Goal: Check status: Check status

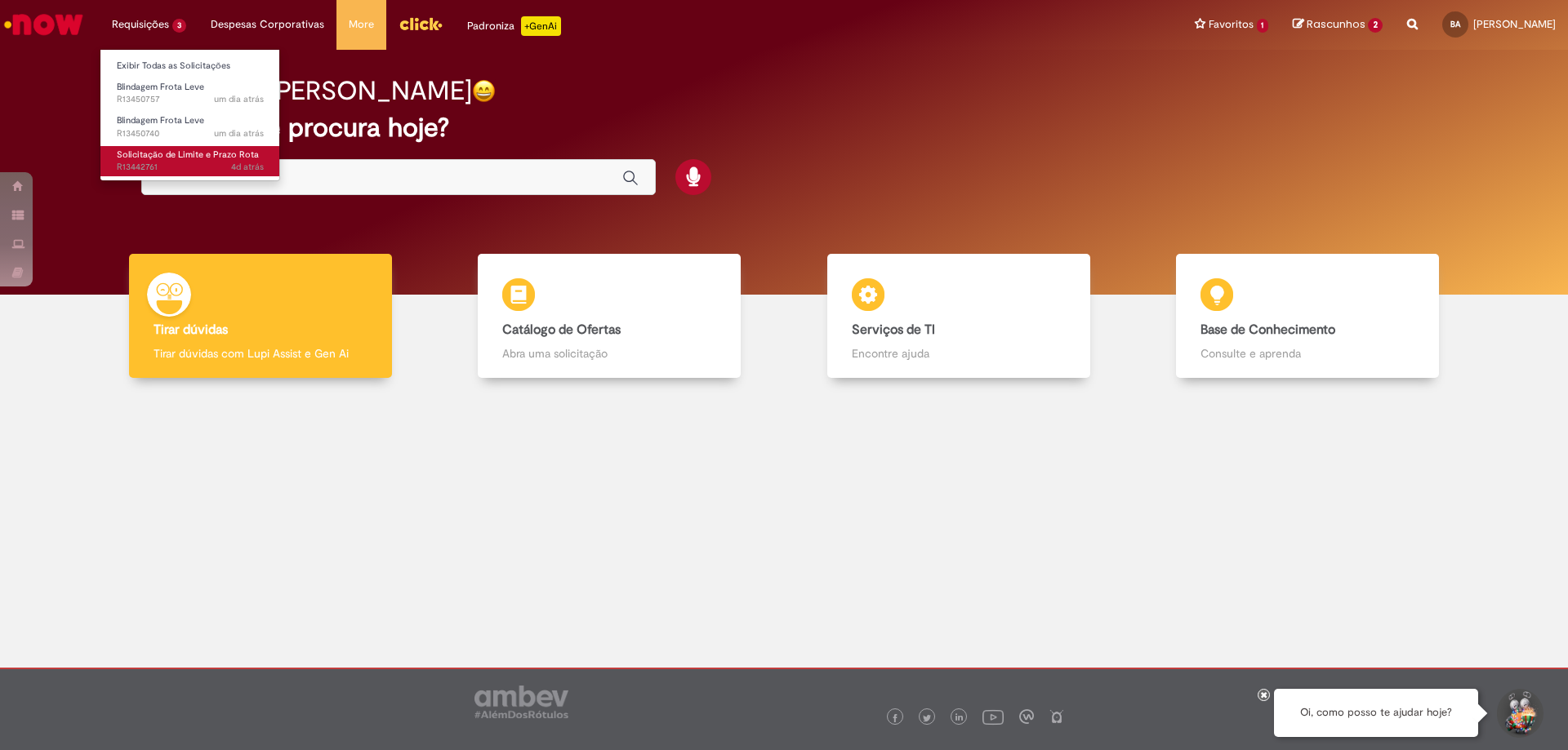
click at [240, 152] on span "Solicitação de Limite e Prazo Rota" at bounding box center [187, 155] width 142 height 12
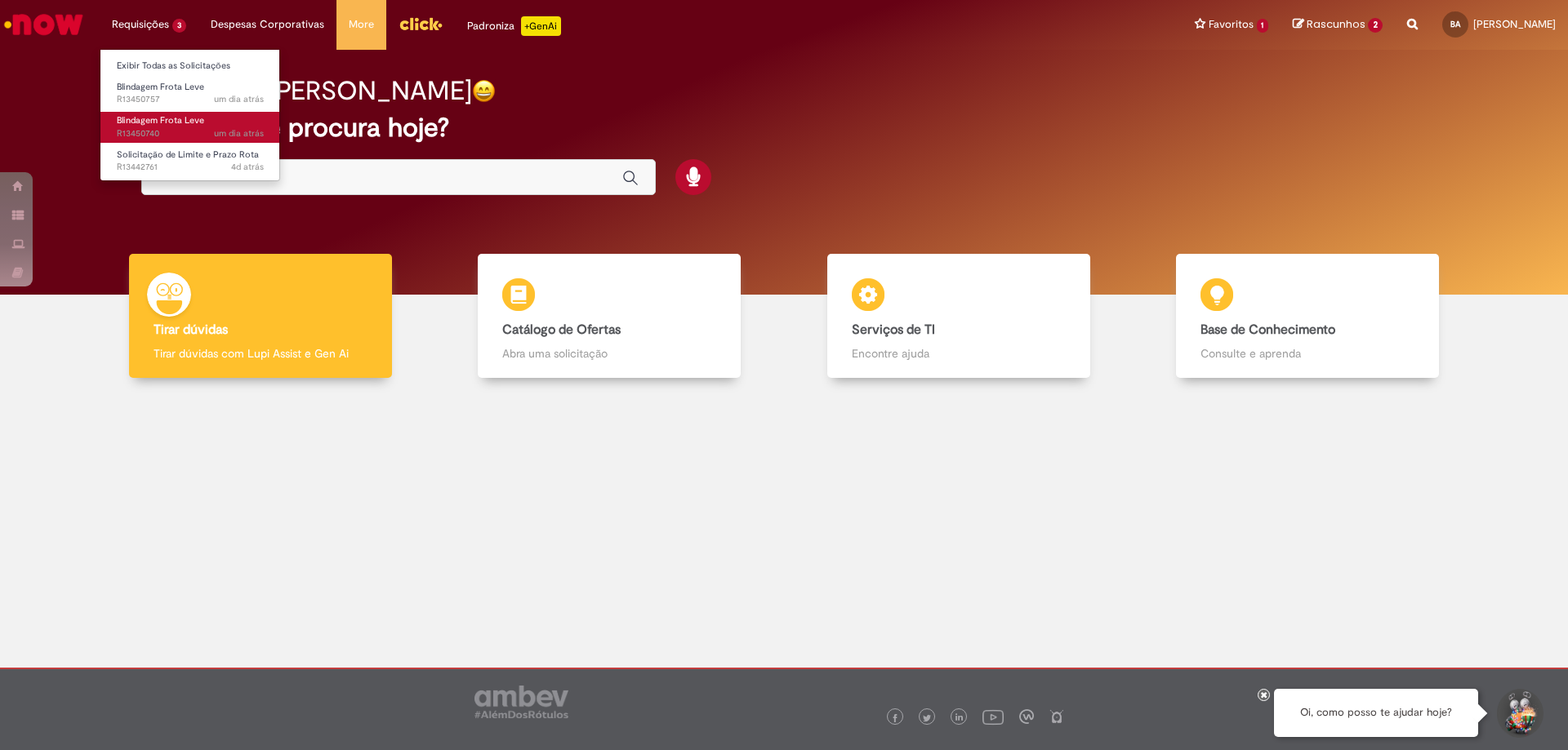
click at [210, 120] on link "Blindagem Frota Leve um dia atrás um dia atrás R13450740" at bounding box center [190, 127] width 179 height 31
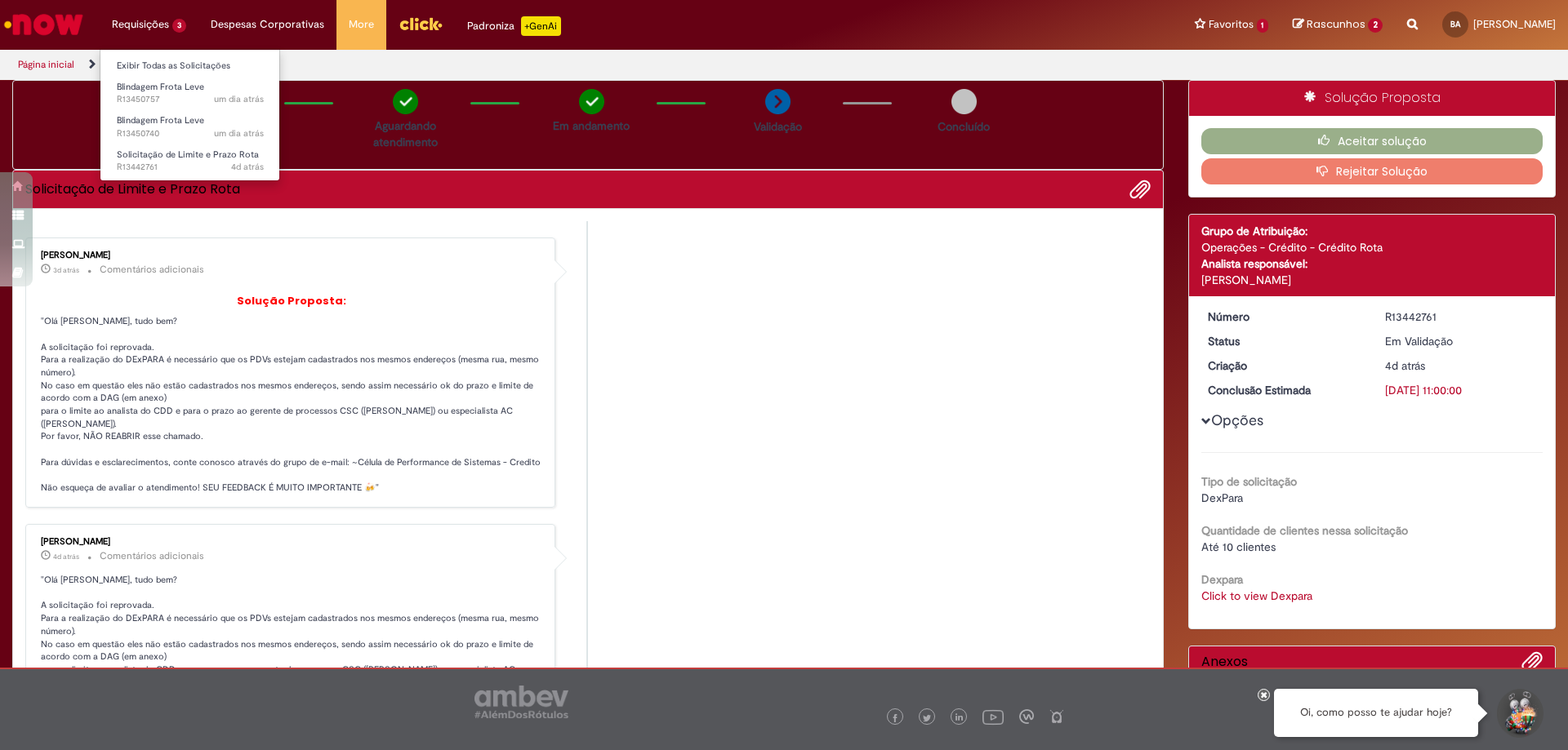
click at [139, 25] on li "Requisições 3 Exibir Todas as Solicitações Blindagem Frota Leve um dia atrás um…" at bounding box center [149, 25] width 99 height 49
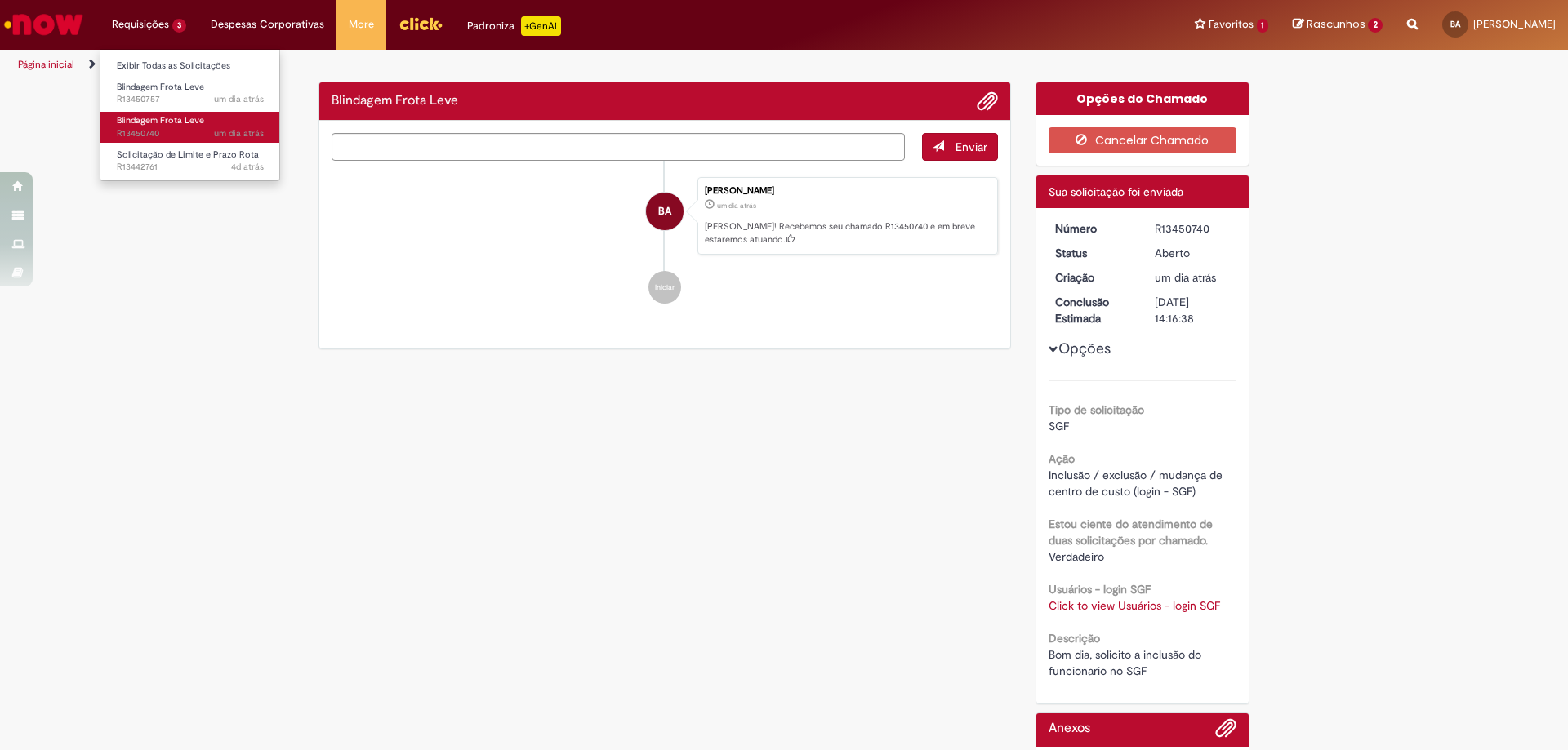
click at [227, 124] on link "Blindagem Frota Leve um dia atrás um dia atrás R13450740" at bounding box center [190, 127] width 179 height 31
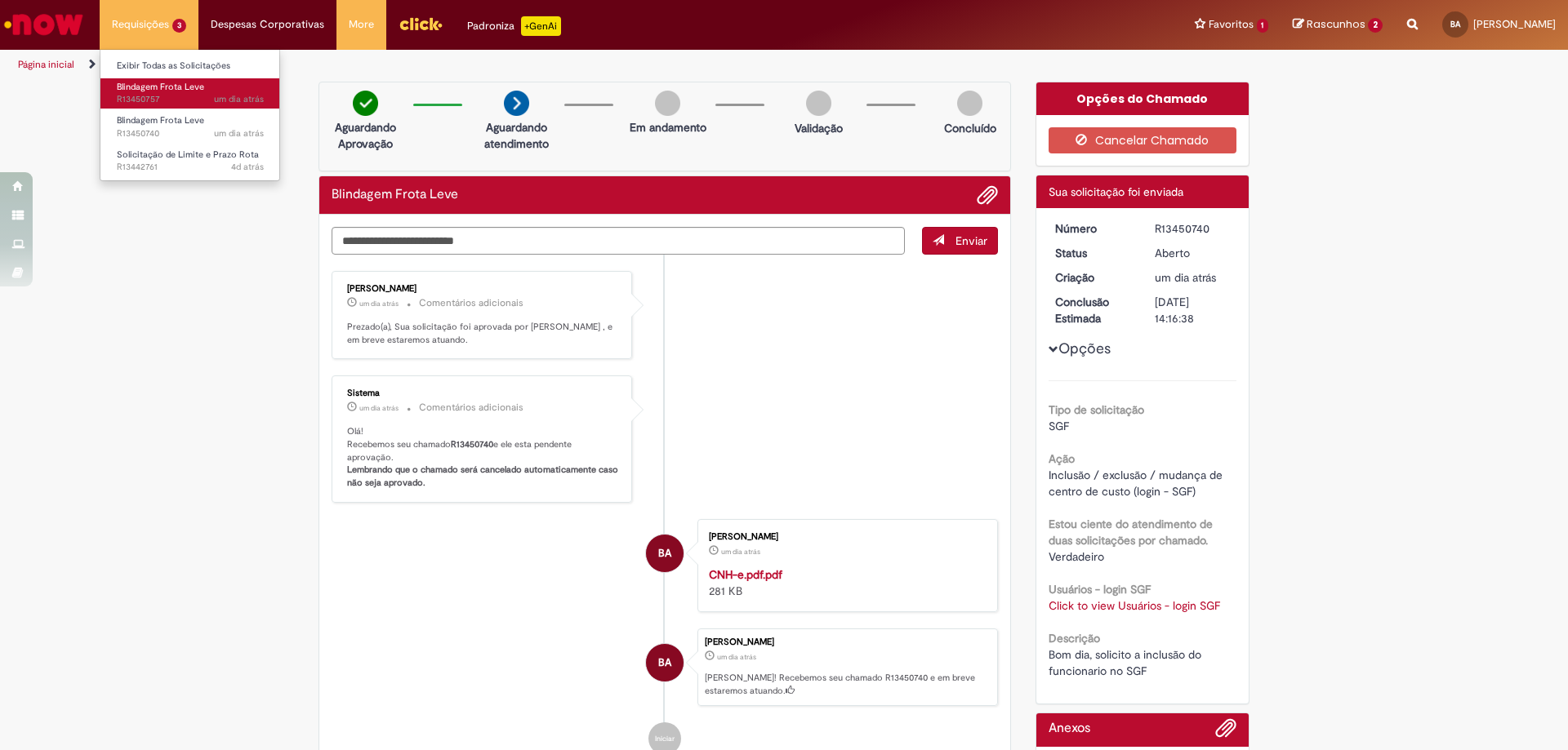
click at [204, 94] on span "um dia atrás um dia atrás R13450757" at bounding box center [190, 99] width 147 height 13
